Goal: Task Accomplishment & Management: Use online tool/utility

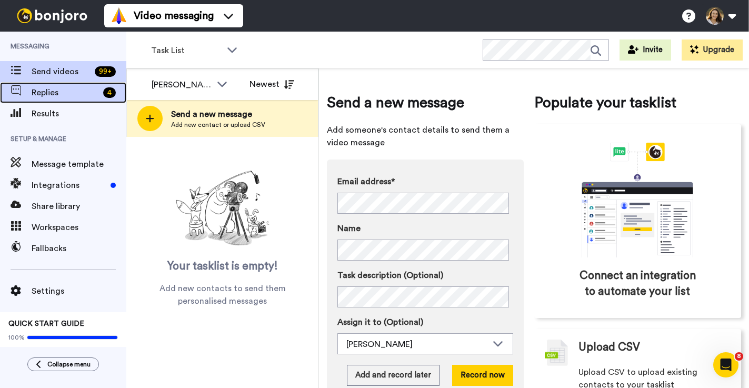
click at [49, 97] on span "Replies" at bounding box center [65, 92] width 67 height 13
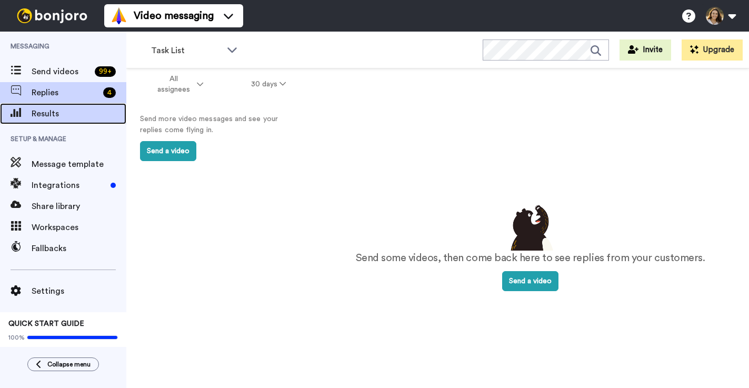
click at [62, 108] on span "Results" at bounding box center [79, 113] width 95 height 13
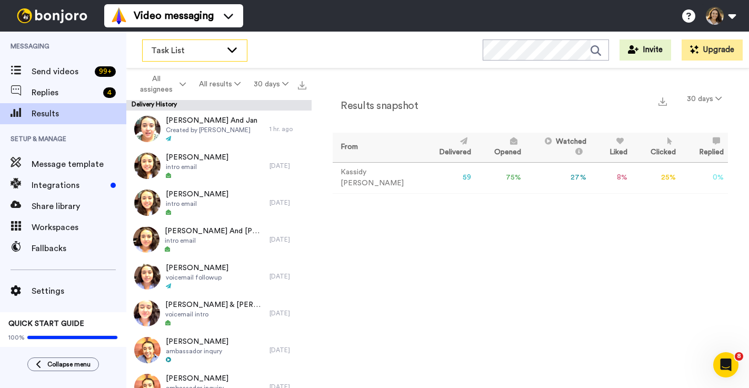
click at [187, 52] on span "Task List" at bounding box center [186, 50] width 71 height 13
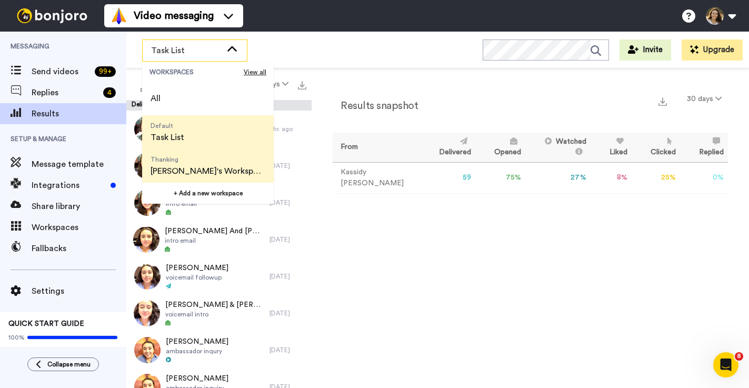
click at [217, 167] on span "[PERSON_NAME]'s Workspace" at bounding box center [208, 171] width 115 height 13
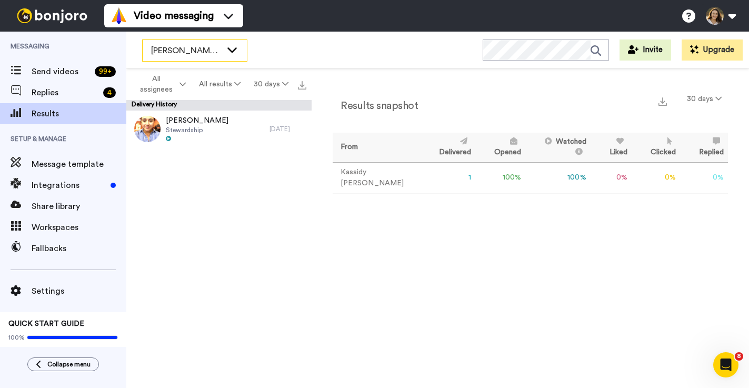
click at [187, 52] on span "[PERSON_NAME]'s Workspace" at bounding box center [186, 50] width 71 height 13
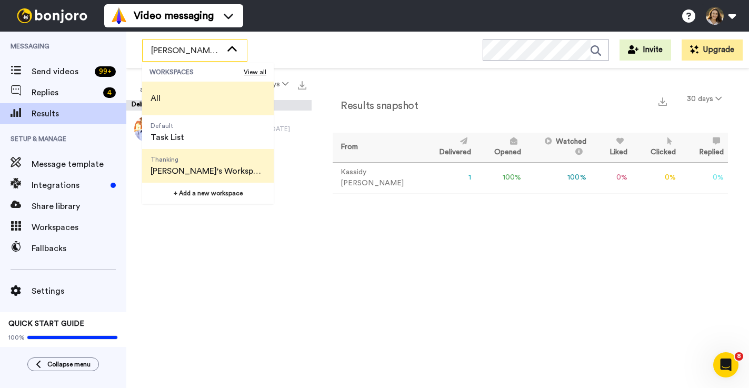
click at [190, 110] on li "All" at bounding box center [208, 99] width 132 height 34
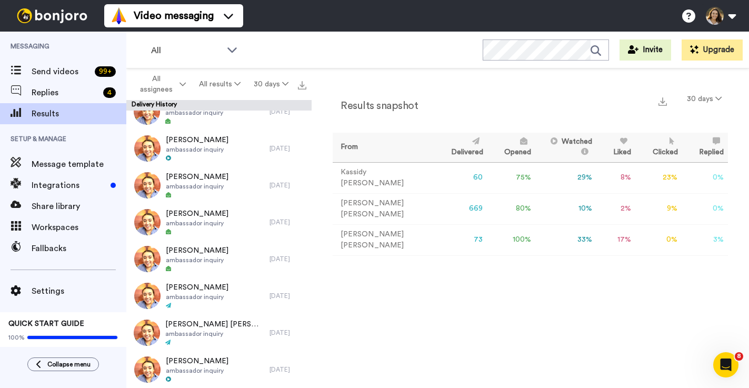
scroll to position [1385, 0]
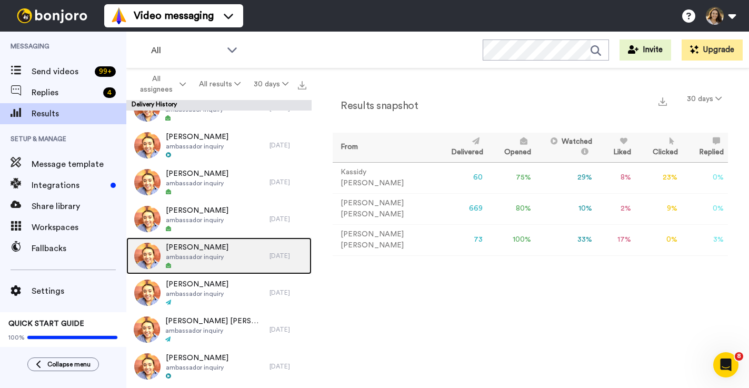
click at [243, 262] on div "Victora Harrelson ambassador inquiry" at bounding box center [197, 256] width 143 height 37
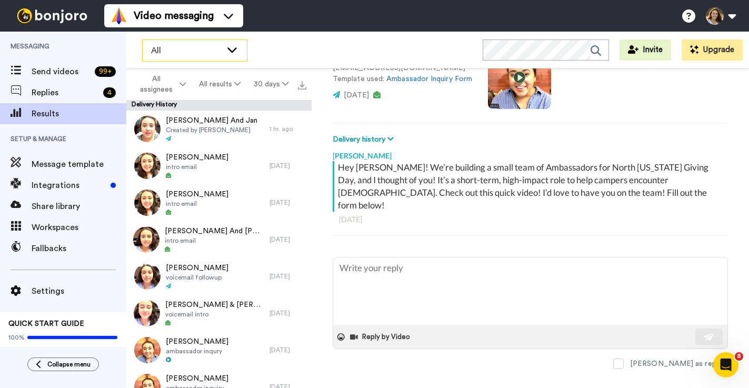
click at [213, 60] on div "All" at bounding box center [195, 50] width 104 height 21
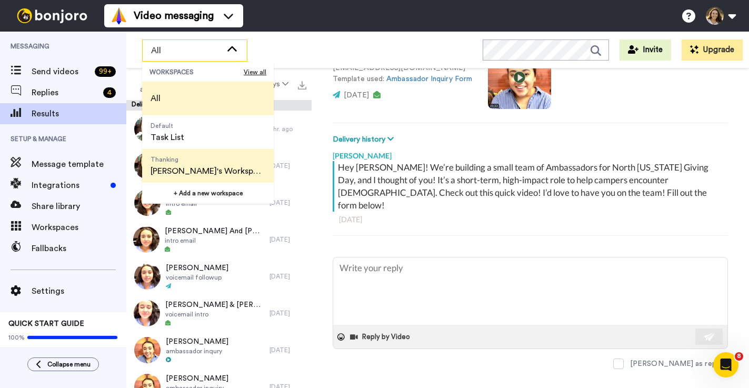
click at [223, 149] on span "Thanking Kassidy's Workspace" at bounding box center [208, 166] width 132 height 34
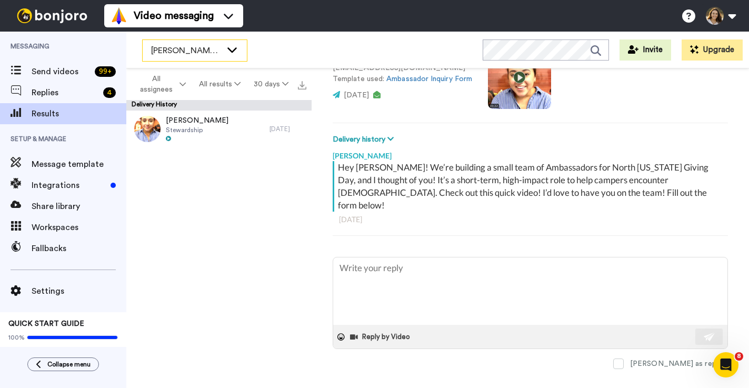
click at [181, 48] on span "[PERSON_NAME]'s Workspace" at bounding box center [186, 50] width 71 height 13
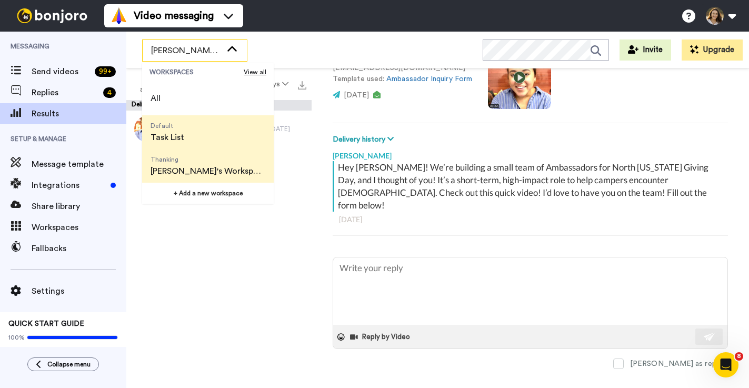
click at [201, 122] on li "Default Task List" at bounding box center [208, 132] width 132 height 34
type textarea "x"
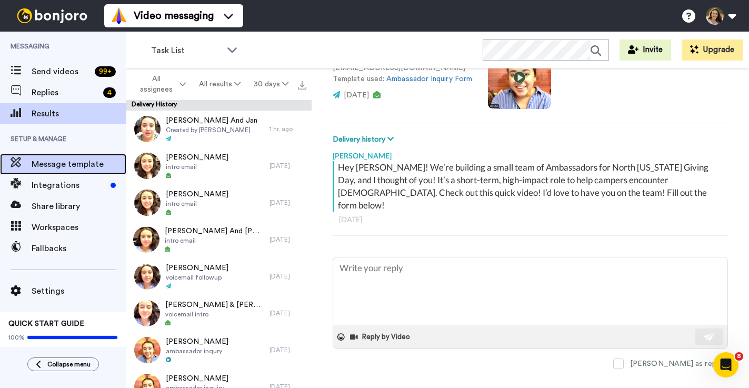
click at [80, 167] on span "Message template" at bounding box center [79, 164] width 95 height 13
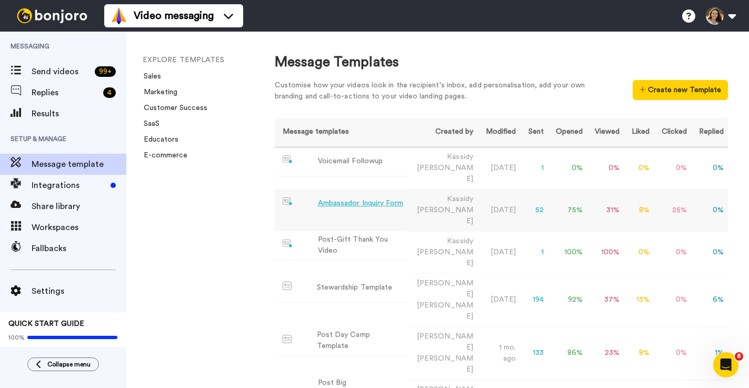
click at [343, 198] on td "Ambassador Inquiry Form" at bounding box center [341, 203] width 133 height 29
